Goal: Task Accomplishment & Management: Use online tool/utility

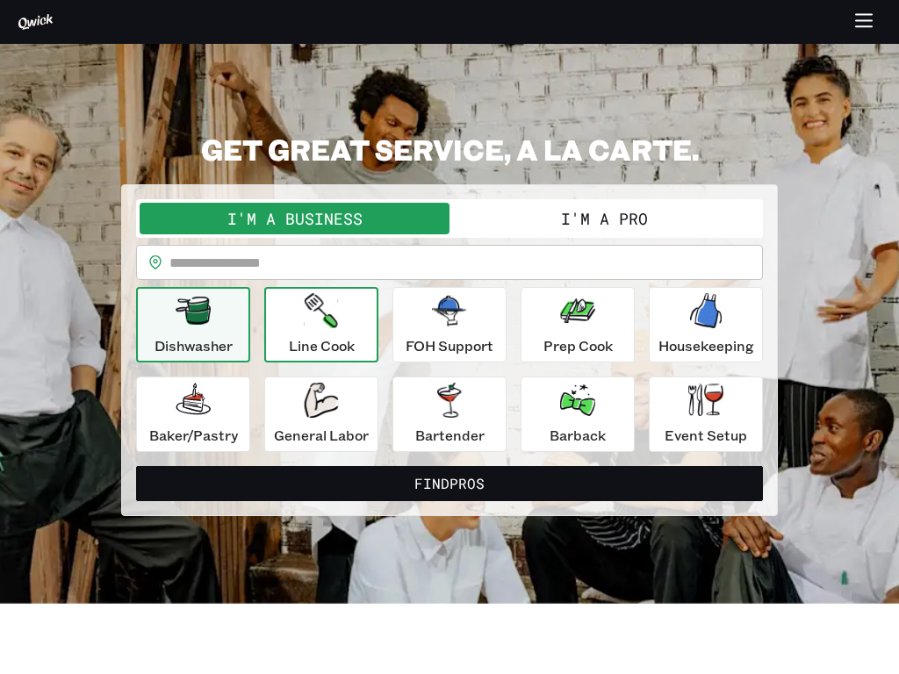
click at [321, 325] on icon "button" at bounding box center [321, 310] width 33 height 35
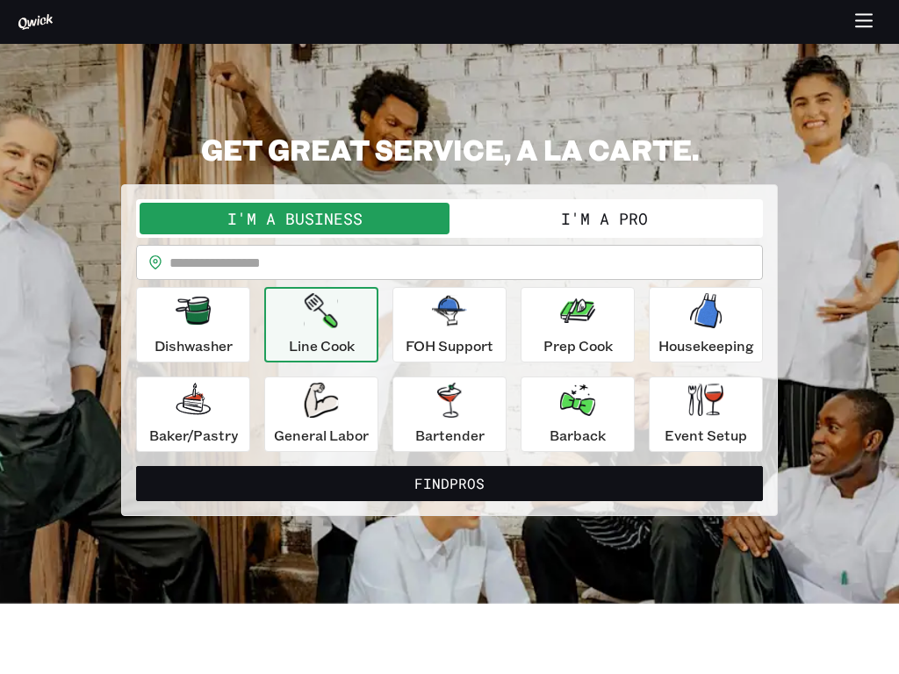
click at [450, 370] on div "Dishwasher Line Cook FOH Support Prep Cook Housekeeping [PERSON_NAME]/Pastry Ge…" at bounding box center [449, 369] width 627 height 165
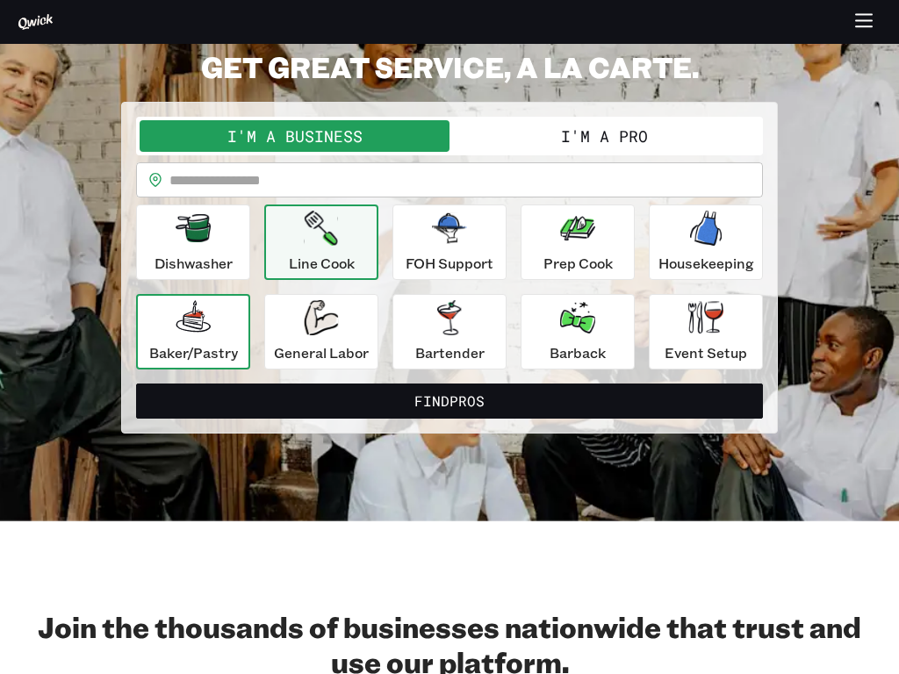
click at [193, 332] on icon "button" at bounding box center [193, 316] width 34 height 32
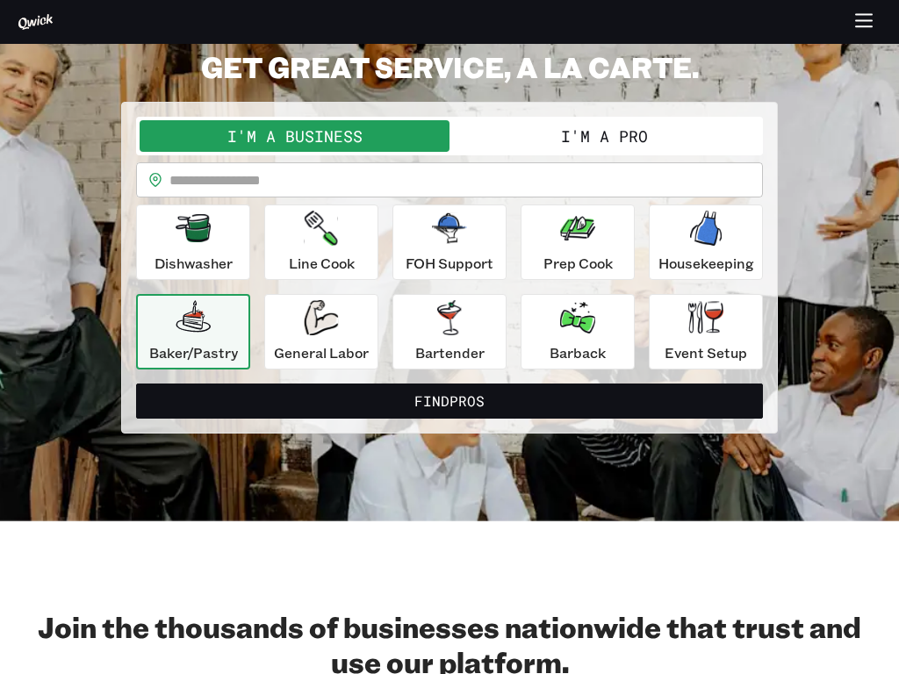
scroll to position [114, 0]
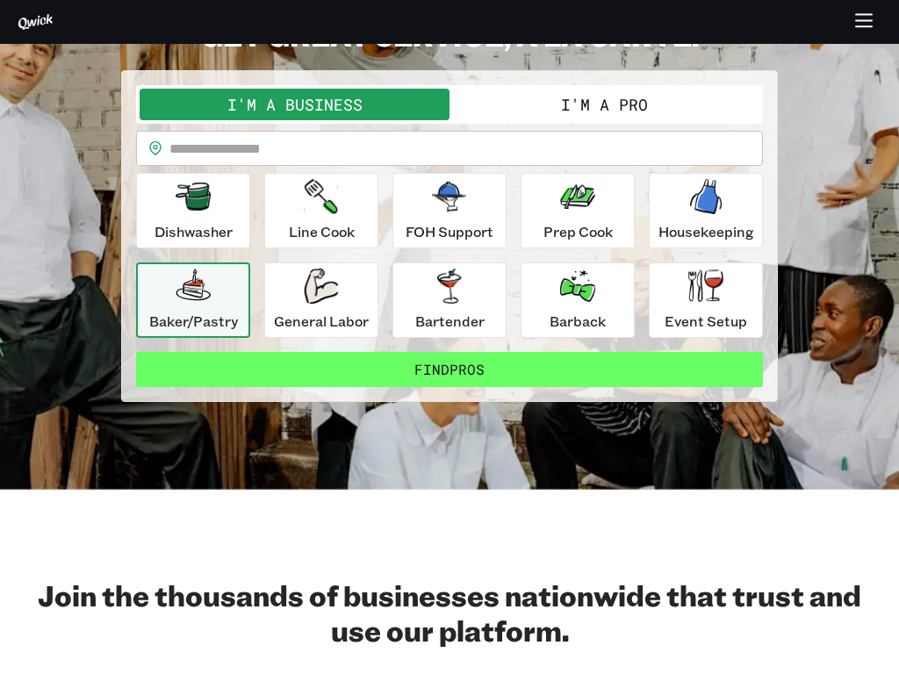
click at [450, 369] on button "Find Pros" at bounding box center [449, 369] width 627 height 35
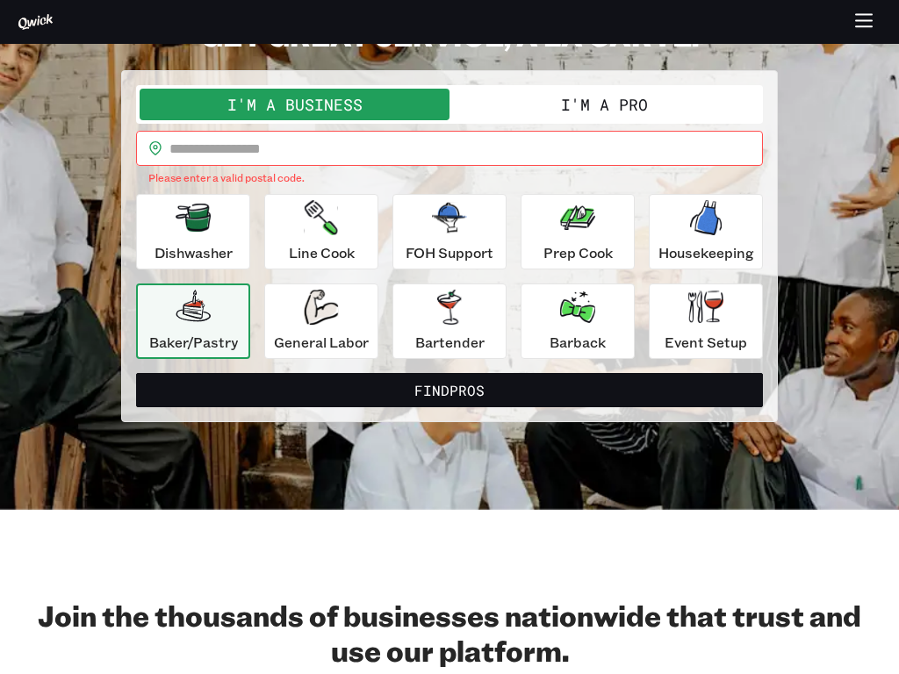
click at [466, 148] on input "text" at bounding box center [466, 148] width 594 height 35
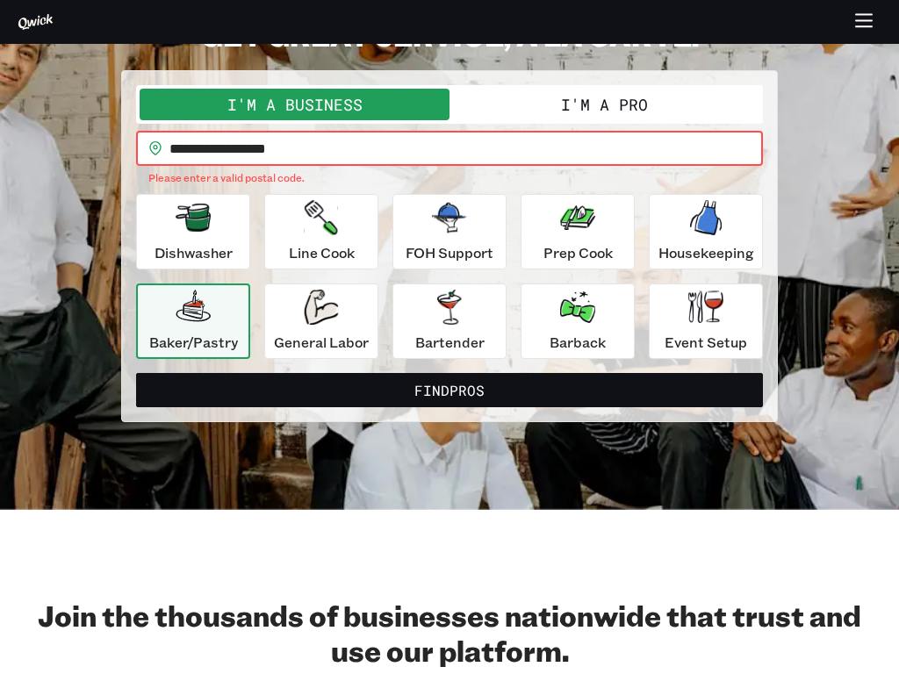
click at [136, 373] on button "Find Pros" at bounding box center [449, 390] width 627 height 35
click at [578, 231] on icon "button" at bounding box center [577, 217] width 35 height 35
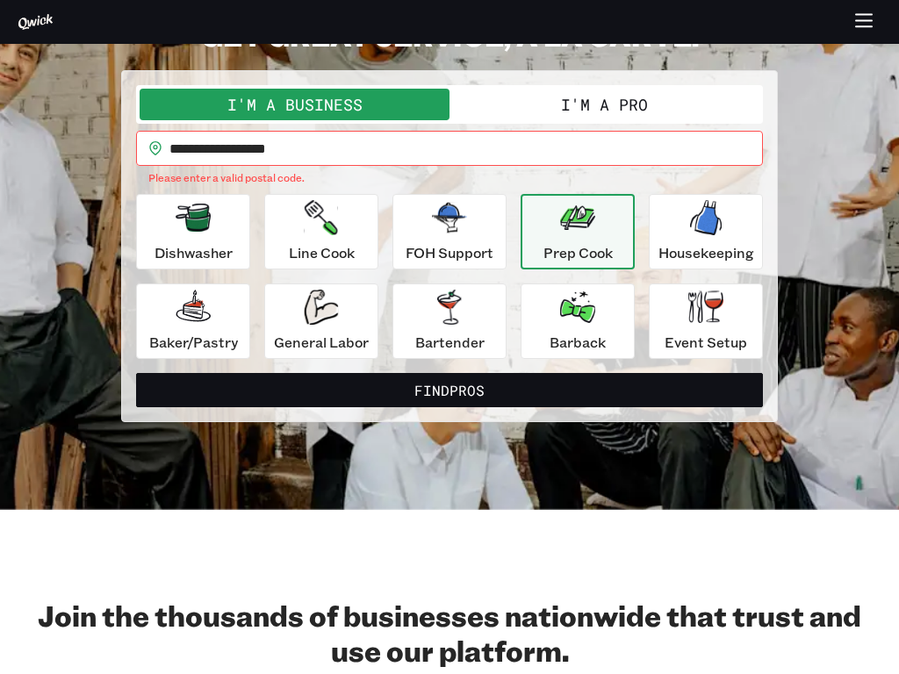
scroll to position [146, 0]
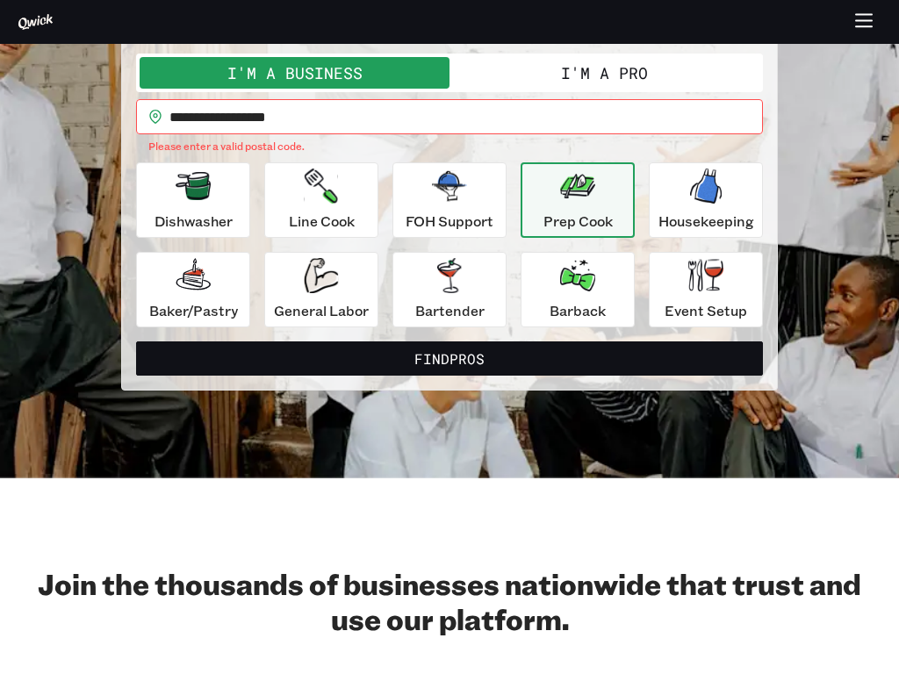
click at [294, 73] on button "I'm a Business" at bounding box center [295, 73] width 310 height 32
click at [466, 117] on input "**********" at bounding box center [466, 116] width 594 height 35
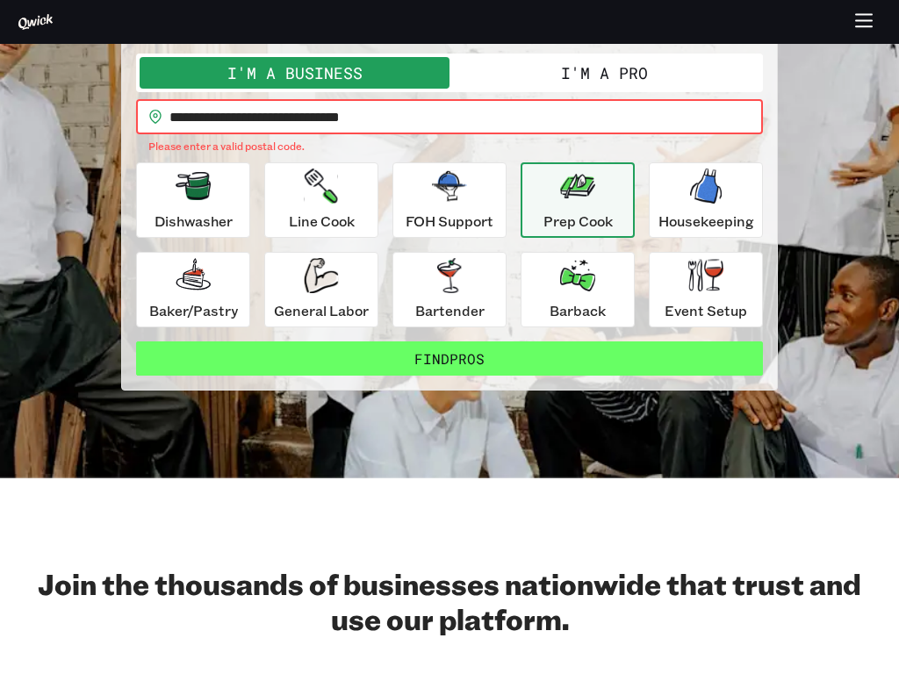
type input "**********"
click at [450, 358] on button "Find Pros" at bounding box center [449, 359] width 627 height 35
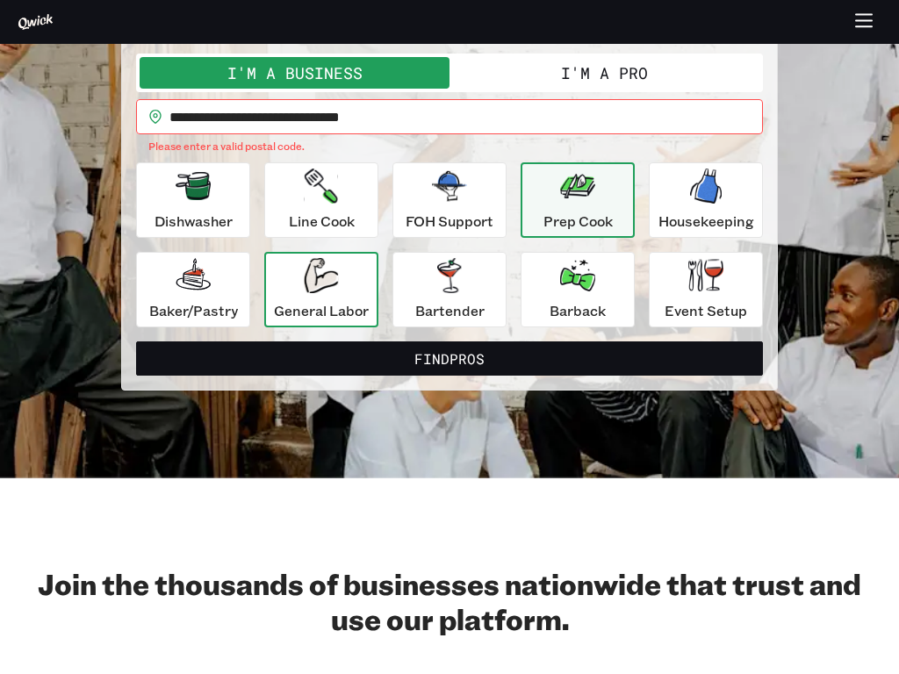
click at [321, 289] on icon "button" at bounding box center [321, 275] width 34 height 35
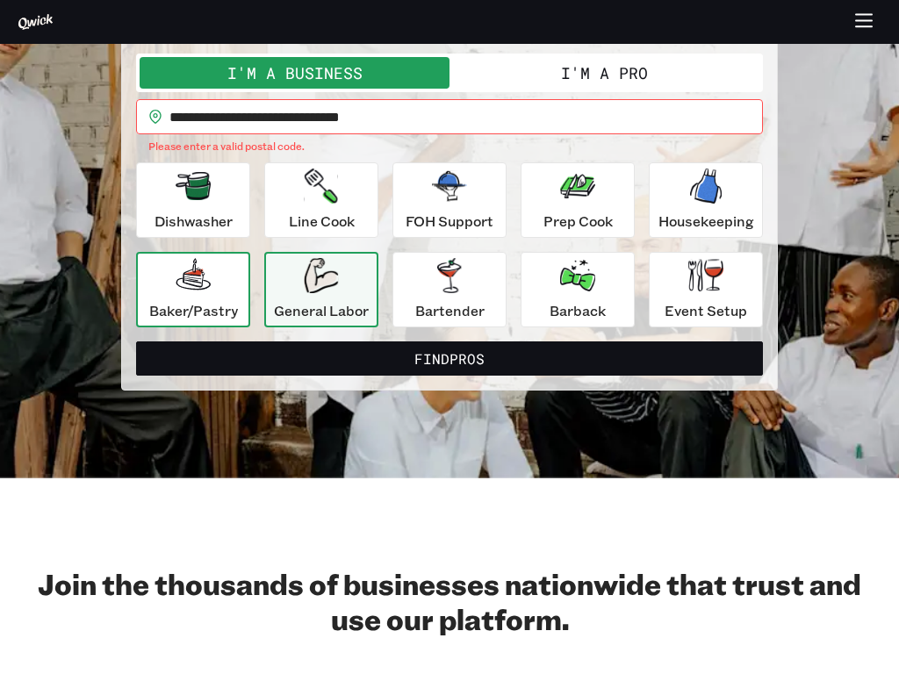
click at [193, 289] on icon "button" at bounding box center [193, 274] width 34 height 32
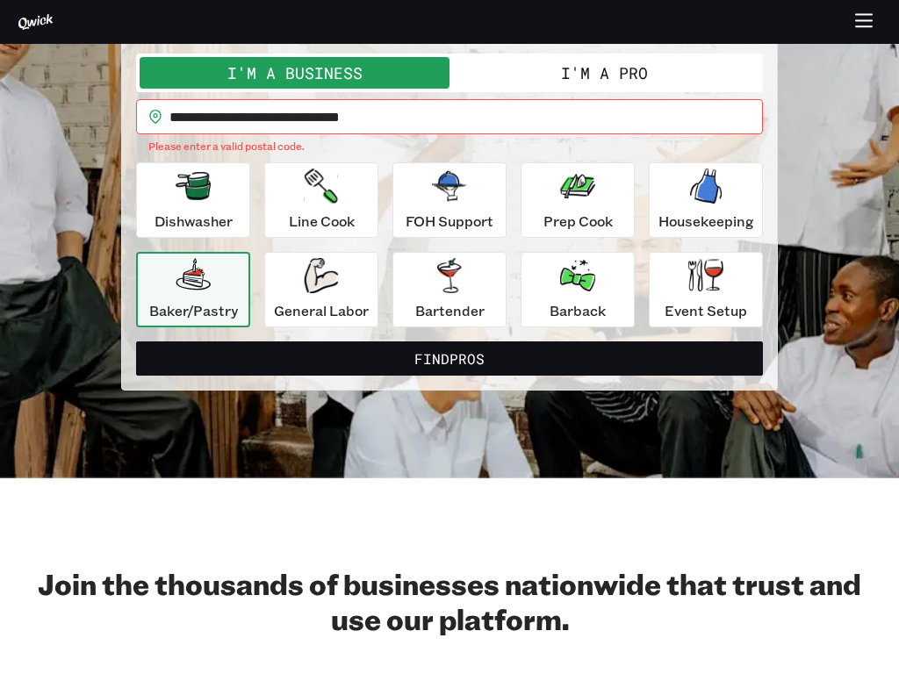
click at [193, 289] on icon "button" at bounding box center [193, 274] width 34 height 32
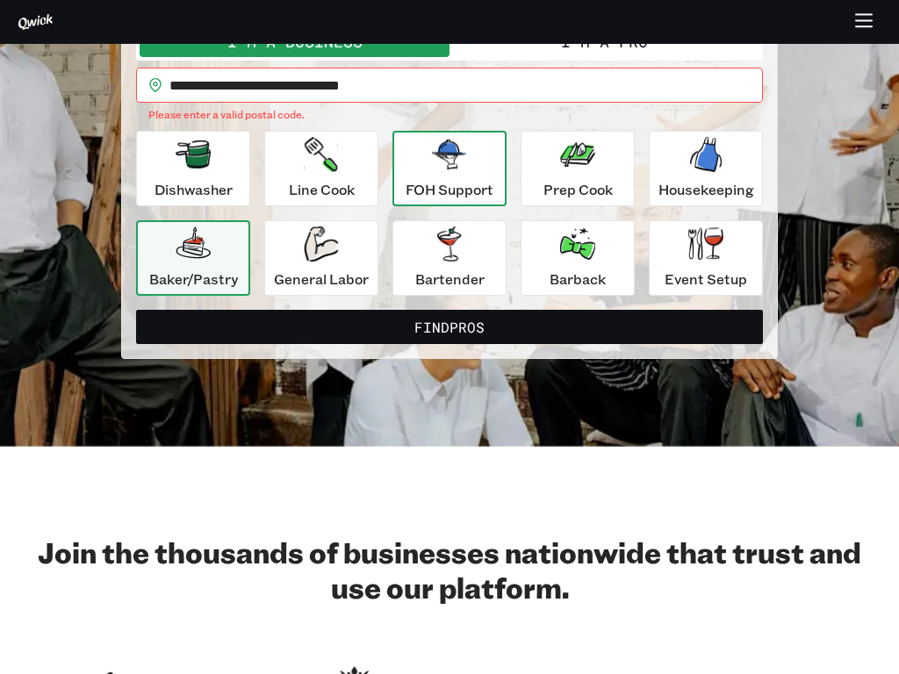
click at [450, 168] on icon "button" at bounding box center [449, 155] width 35 height 30
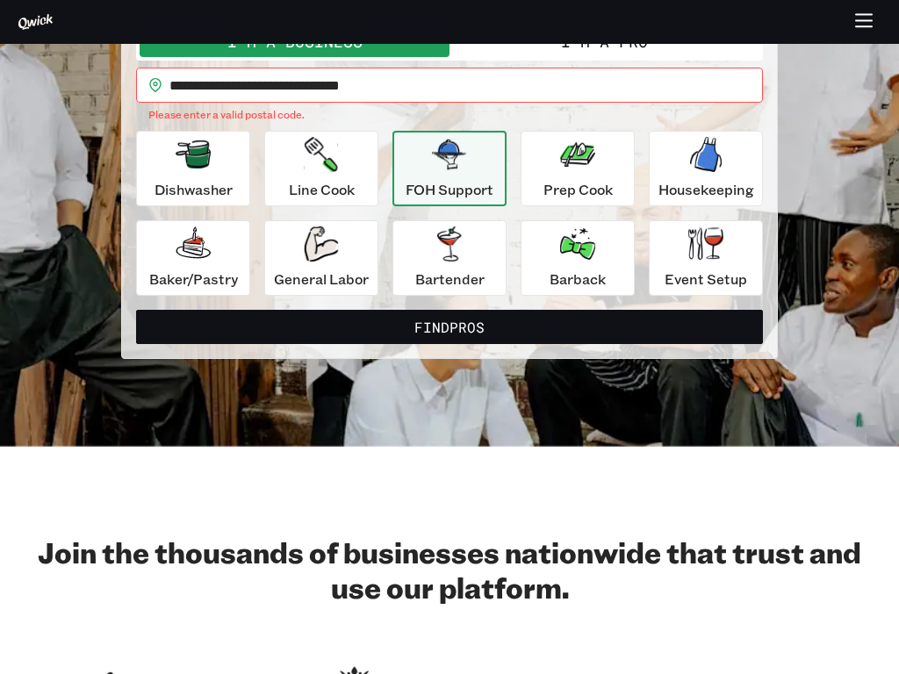
click at [864, 22] on icon "button" at bounding box center [864, 22] width 20 height 20
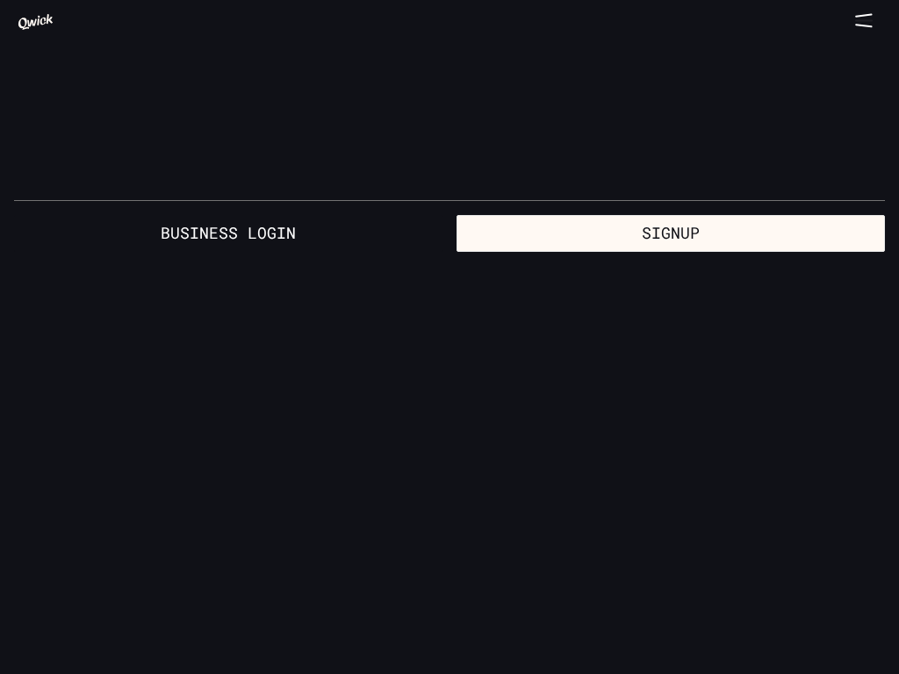
scroll to position [0, 0]
click at [35, 22] on icon at bounding box center [35, 22] width 34 height 16
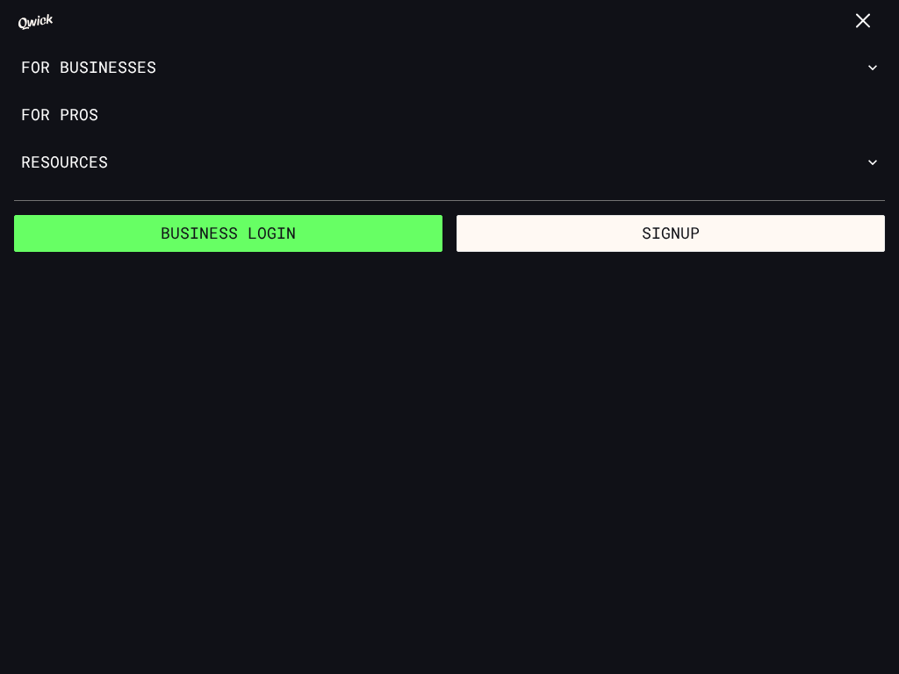
click at [228, 233] on link "Business Login" at bounding box center [228, 233] width 428 height 37
